Goal: Find specific page/section: Find specific page/section

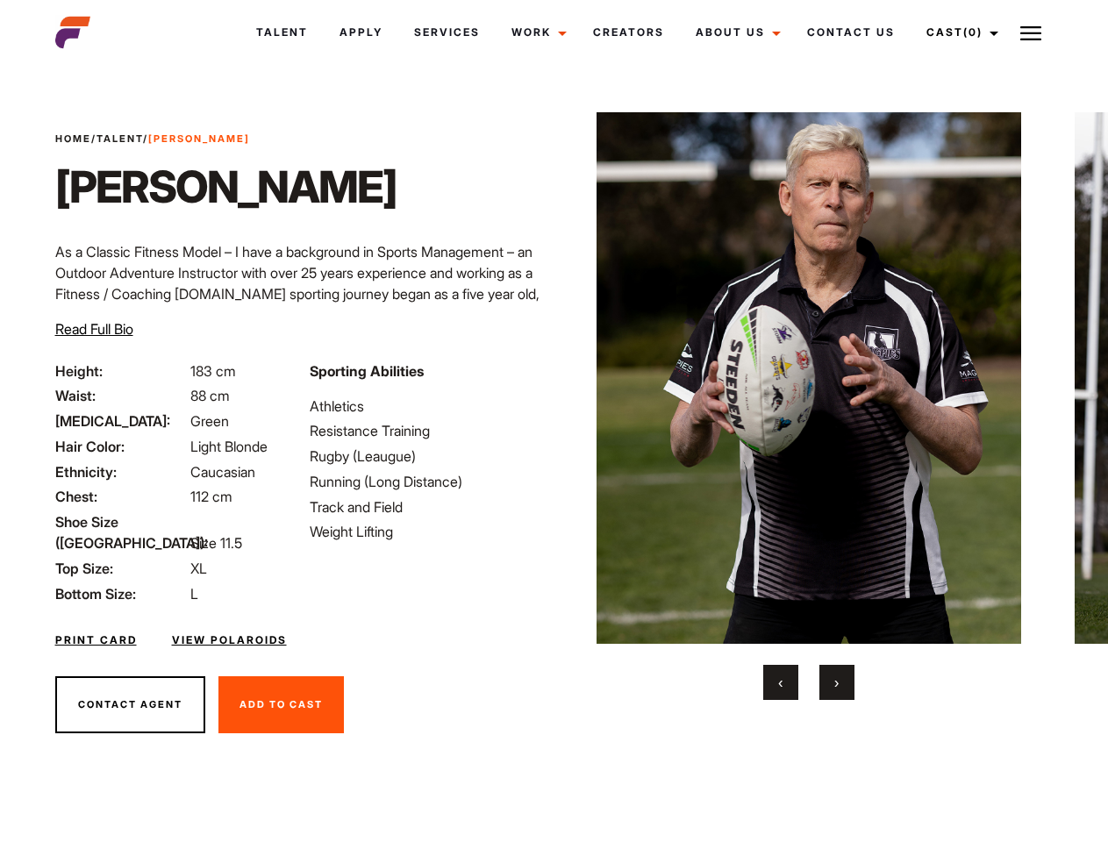
click at [958, 32] on link "Cast (0)" at bounding box center [959, 32] width 98 height 47
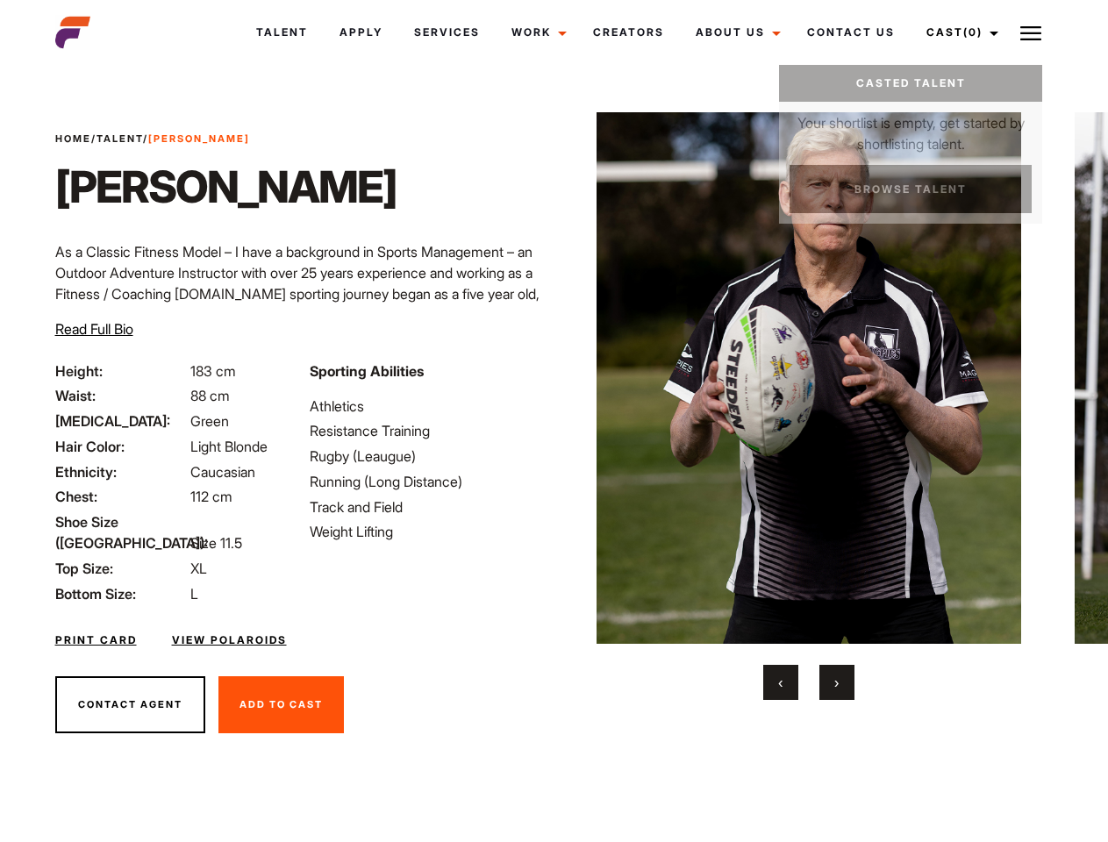
click at [1030, 32] on img at bounding box center [1030, 33] width 21 height 21
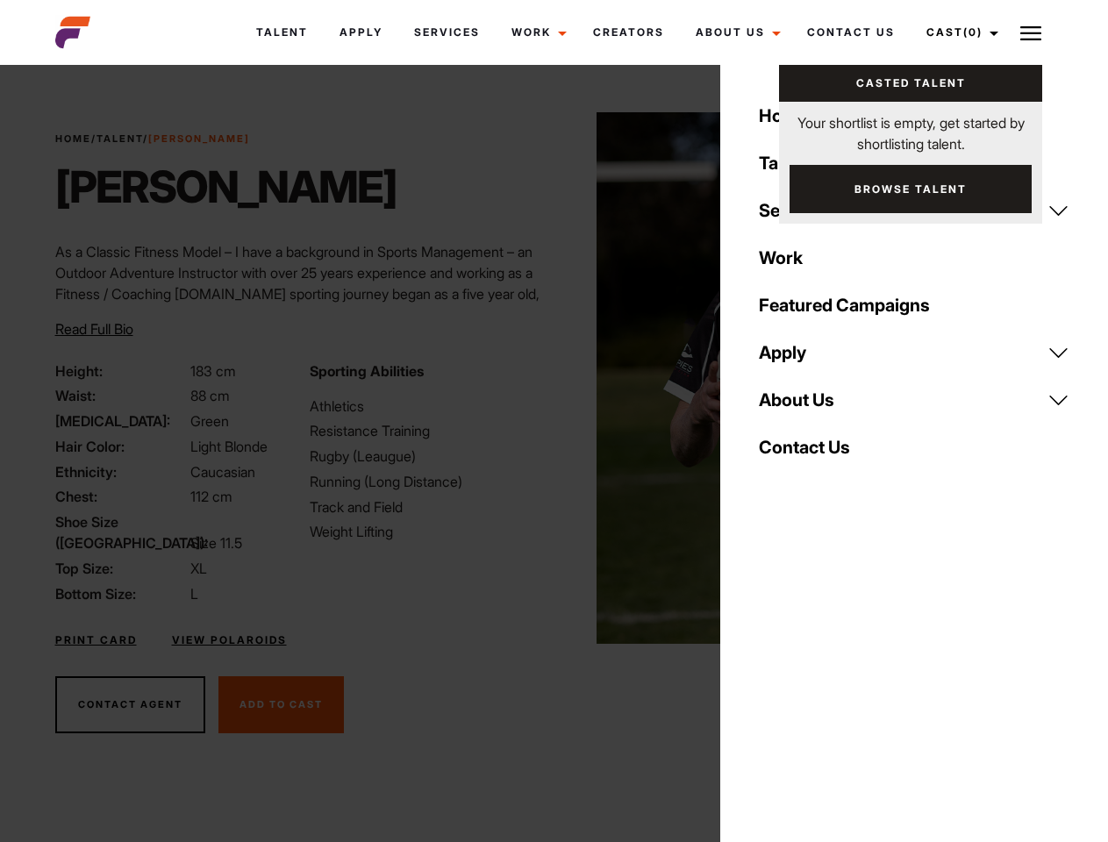
click at [808, 406] on img at bounding box center [808, 377] width 425 height 531
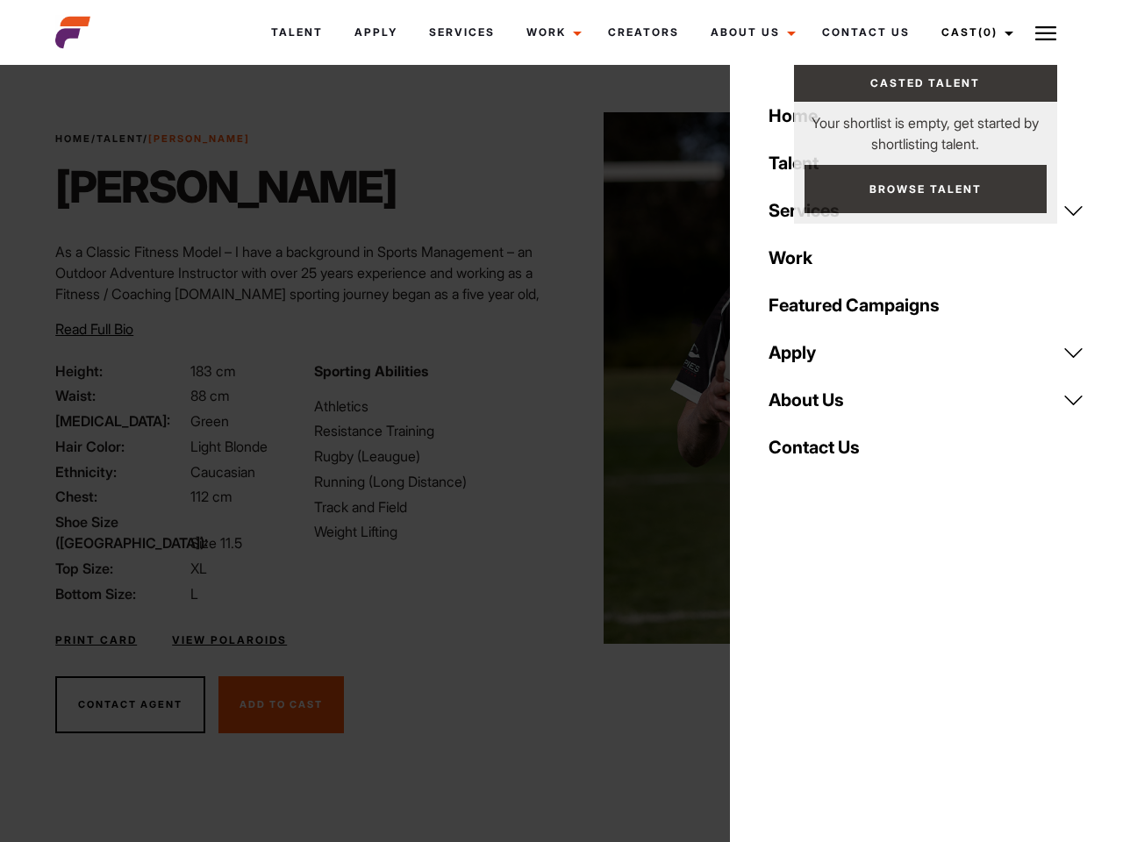
click at [553, 378] on div "Sporting Abilities Athletics Resistance Training Rugby (Leaugue) Running (Long …" at bounding box center [432, 482] width 258 height 244
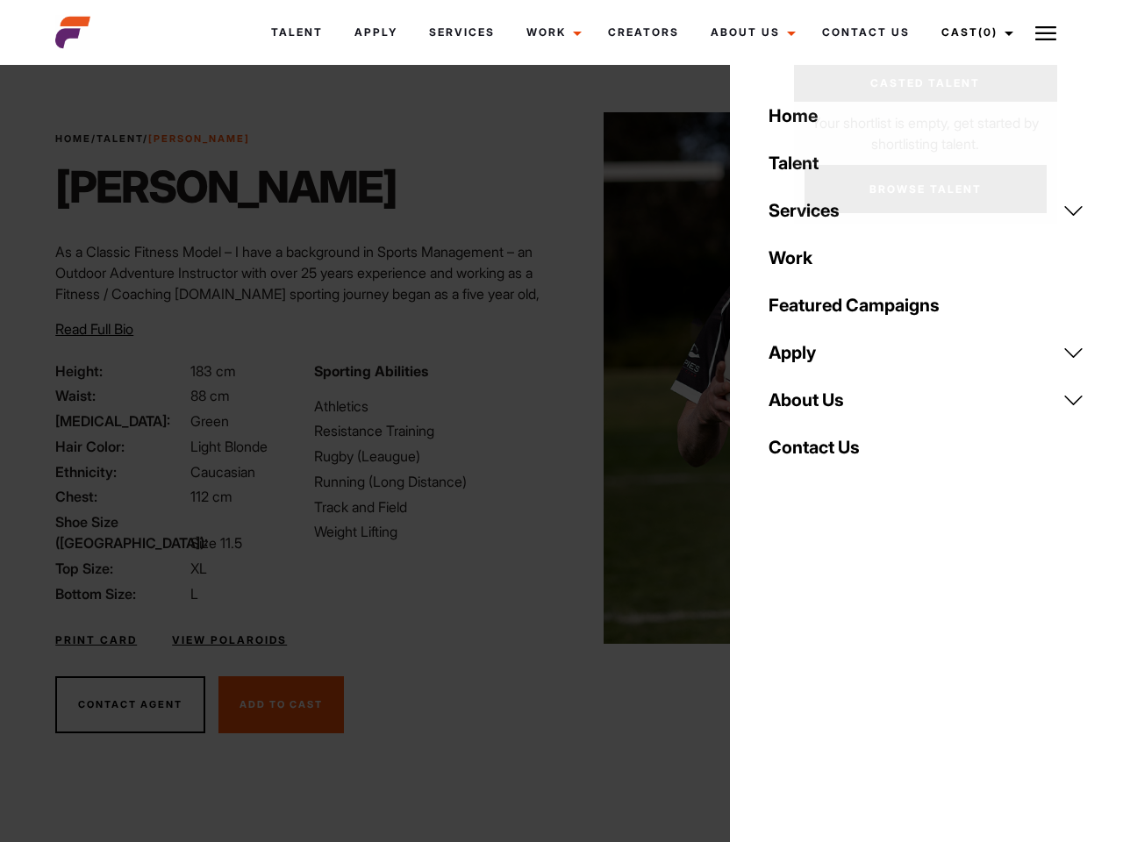
click at [780, 682] on body "Talent Apply Services Work Campaigns Jobs Job Request Creators About Us Founder…" at bounding box center [561, 473] width 1123 height 806
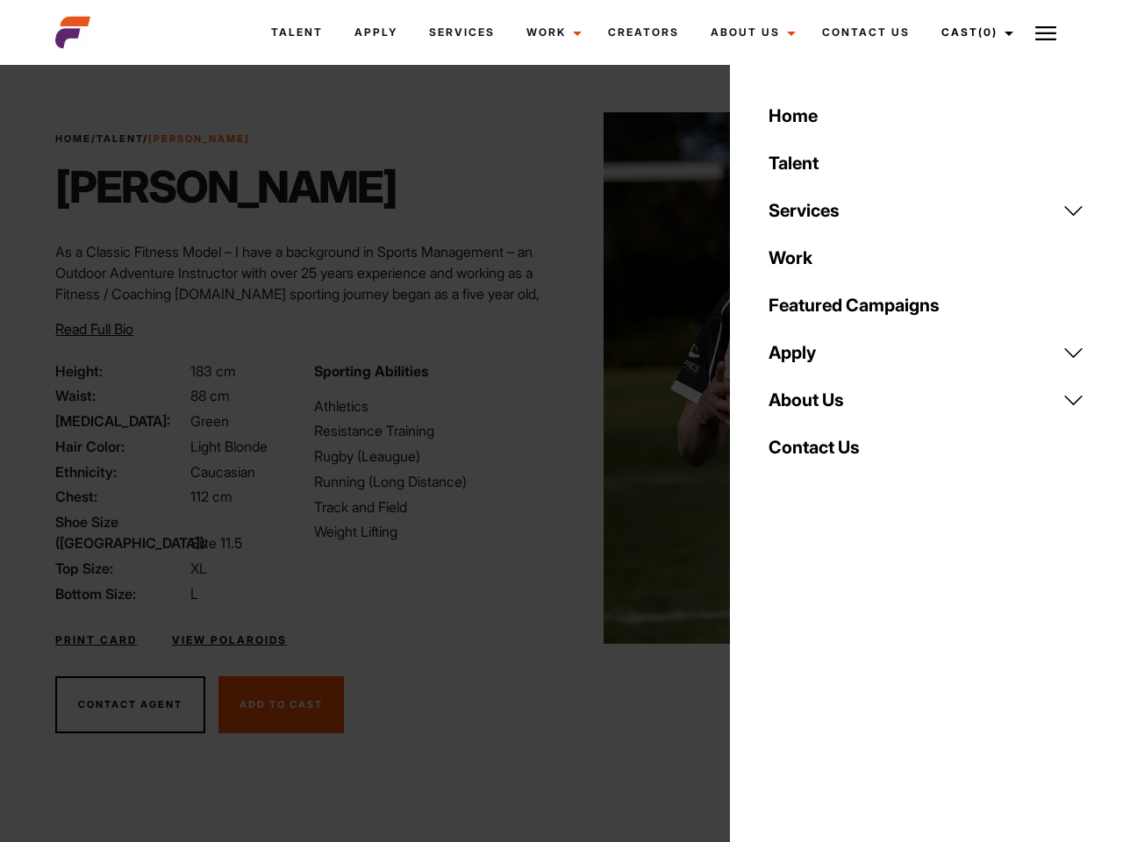
click at [837, 682] on div "Home Talent Services Talent Casting Photography Videography Creative Hair and M…" at bounding box center [926, 421] width 393 height 842
